Goal: Navigation & Orientation: Go to known website

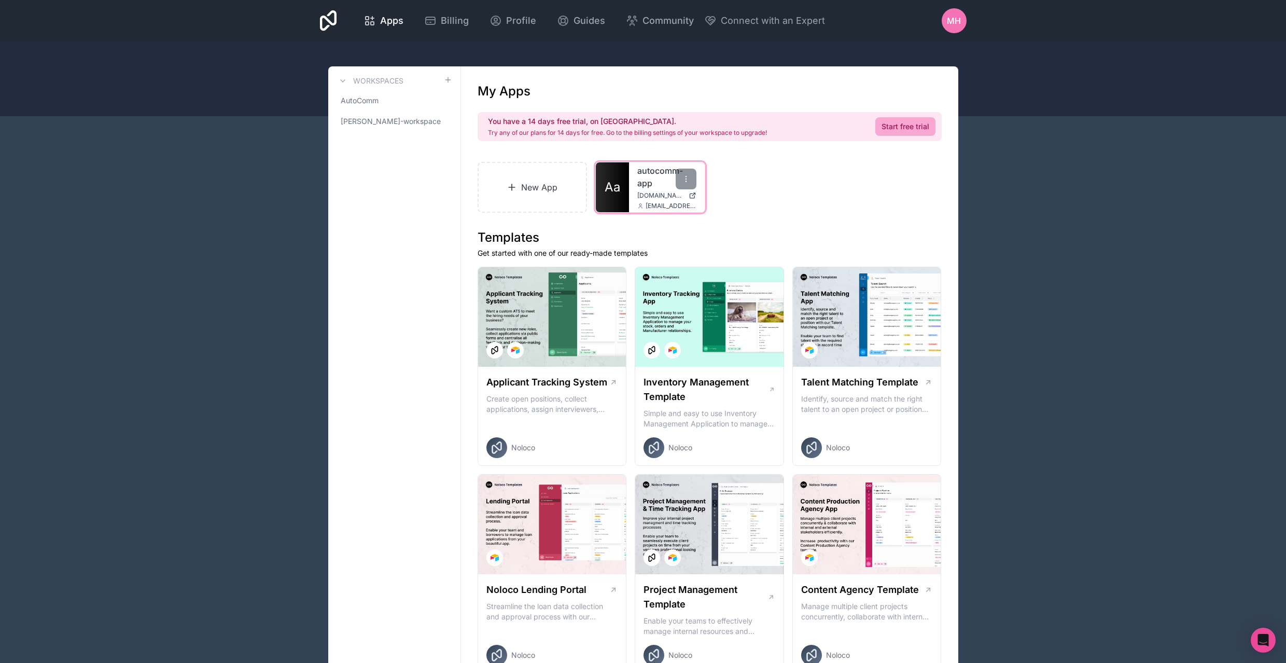
click at [633, 191] on div "autocomm-app [DOMAIN_NAME] [EMAIL_ADDRESS][DOMAIN_NAME]" at bounding box center [667, 187] width 76 height 50
click at [646, 182] on link "autocomm-app" at bounding box center [666, 176] width 59 height 25
click at [630, 202] on div "autocomm-app [DOMAIN_NAME] [EMAIL_ADDRESS][DOMAIN_NAME]" at bounding box center [667, 187] width 76 height 50
click at [645, 185] on link "autocomm-app" at bounding box center [666, 176] width 59 height 25
